Goal: Check status

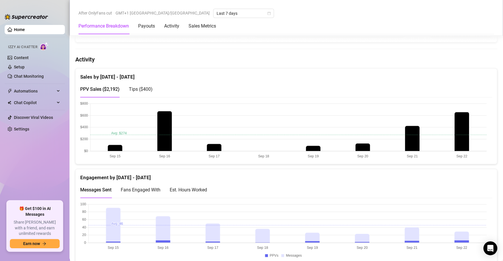
scroll to position [266, 0]
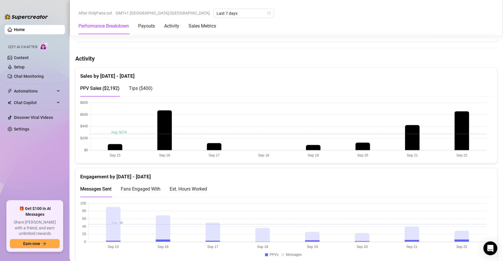
click at [142, 92] on div "Tips ( $400 )" at bounding box center [141, 88] width 24 height 17
click at [101, 86] on span "PPV Sales ( $2,192 )" at bounding box center [99, 88] width 39 height 6
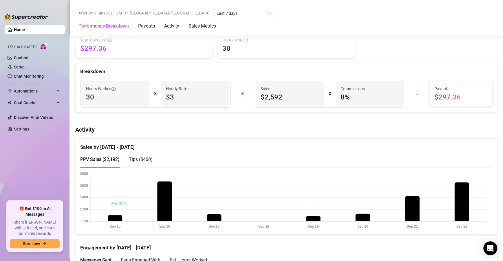
scroll to position [190, 0]
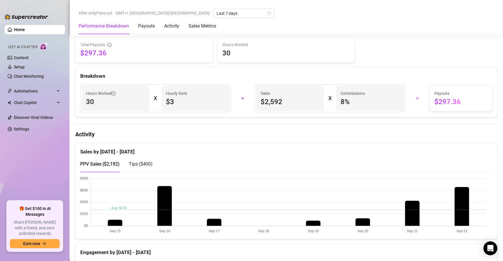
click at [147, 160] on div "Tips ( $400 )" at bounding box center [141, 163] width 24 height 7
click at [107, 163] on span "PPV Sales ( $2,192 )" at bounding box center [99, 164] width 39 height 6
click at [137, 163] on span "Tips ( $400 )" at bounding box center [141, 164] width 24 height 6
click at [108, 158] on div "PPV Sales ( $2,192 )" at bounding box center [99, 164] width 39 height 17
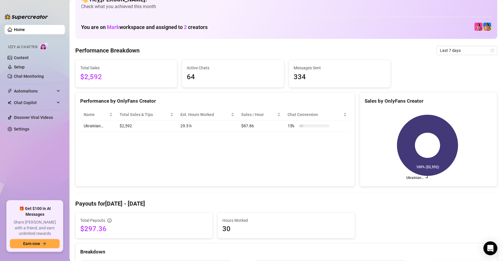
scroll to position [0, 0]
